Goal: Task Accomplishment & Management: Manage account settings

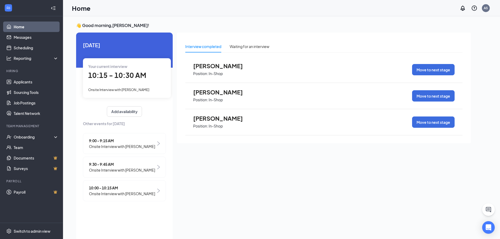
click at [117, 88] on span "Onsite Interview with [PERSON_NAME]" at bounding box center [118, 90] width 61 height 4
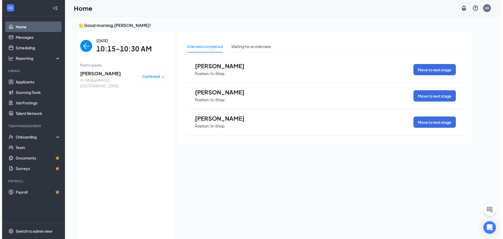
scroll to position [2, 0]
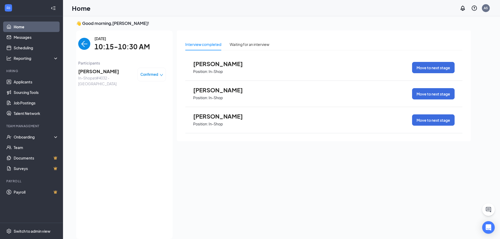
click at [98, 73] on span "[PERSON_NAME]" at bounding box center [105, 71] width 55 height 7
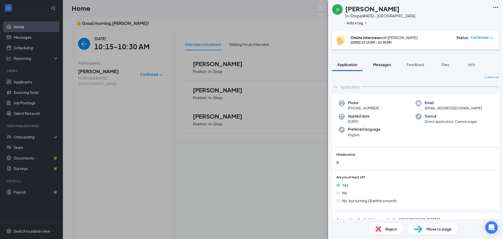
click at [387, 66] on span "Messages" at bounding box center [382, 64] width 18 height 5
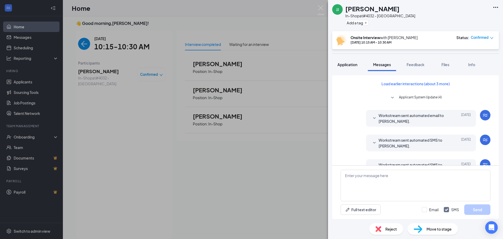
click at [340, 61] on button "Application" at bounding box center [348, 64] width 30 height 13
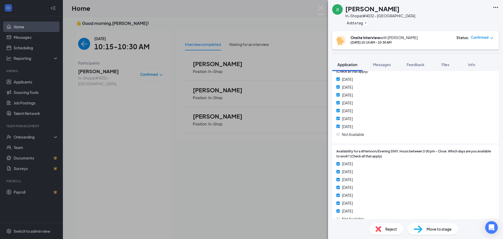
scroll to position [393, 0]
drag, startPoint x: 130, startPoint y: 153, endPoint x: 131, endPoint y: 151, distance: 2.8
click at [130, 153] on div "[PERSON_NAME] [PERSON_NAME] In-Shop at #4032 - [GEOGRAPHIC_DATA] Add a tag Onsi…" at bounding box center [251, 119] width 503 height 239
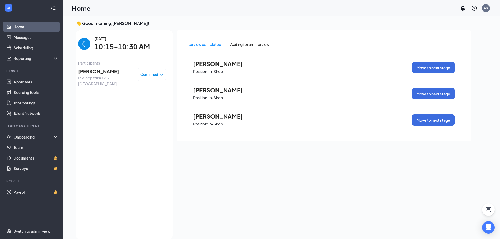
click at [102, 72] on span "[PERSON_NAME]" at bounding box center [105, 71] width 55 height 7
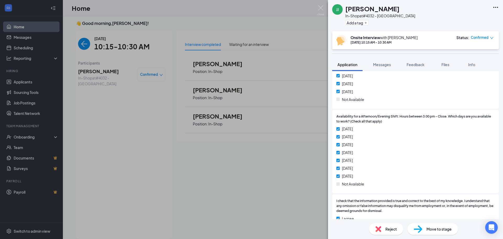
scroll to position [438, 0]
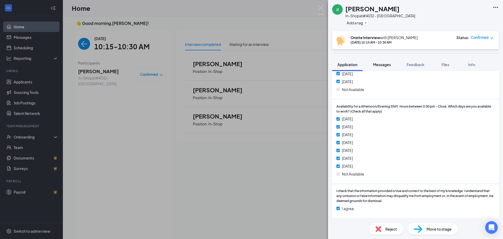
click at [382, 63] on span "Messages" at bounding box center [382, 64] width 18 height 5
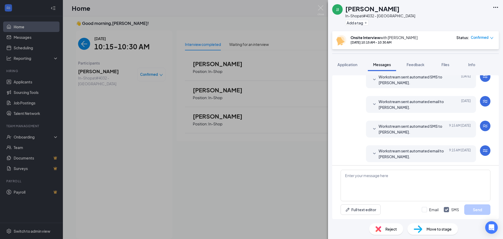
scroll to position [90, 0]
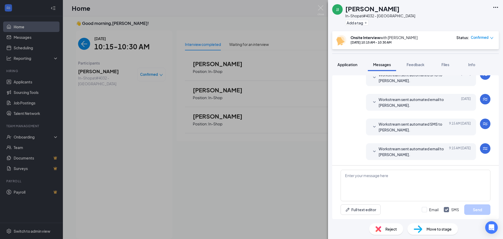
click at [355, 66] on span "Application" at bounding box center [348, 64] width 20 height 5
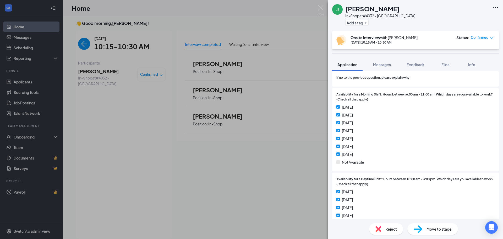
scroll to position [123, 0]
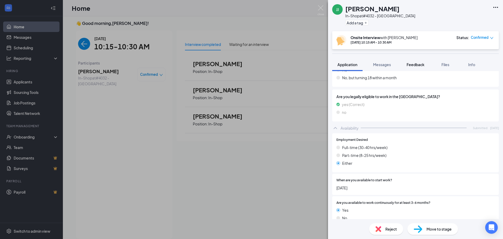
click at [412, 67] on button "Feedback" at bounding box center [416, 64] width 28 height 13
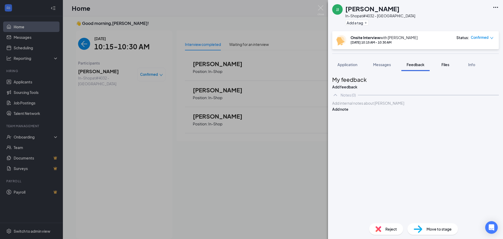
click at [438, 65] on button "Files" at bounding box center [445, 64] width 21 height 13
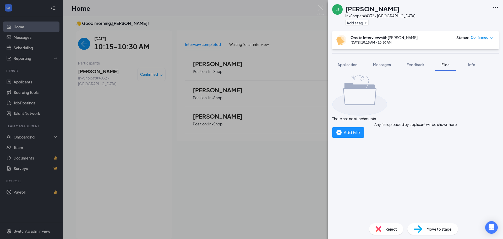
click at [134, 98] on div "[PERSON_NAME] [PERSON_NAME] In-Shop at #4032 - Memphis Add a tag Onsite Intervi…" at bounding box center [251, 119] width 503 height 239
